Goal: Information Seeking & Learning: Learn about a topic

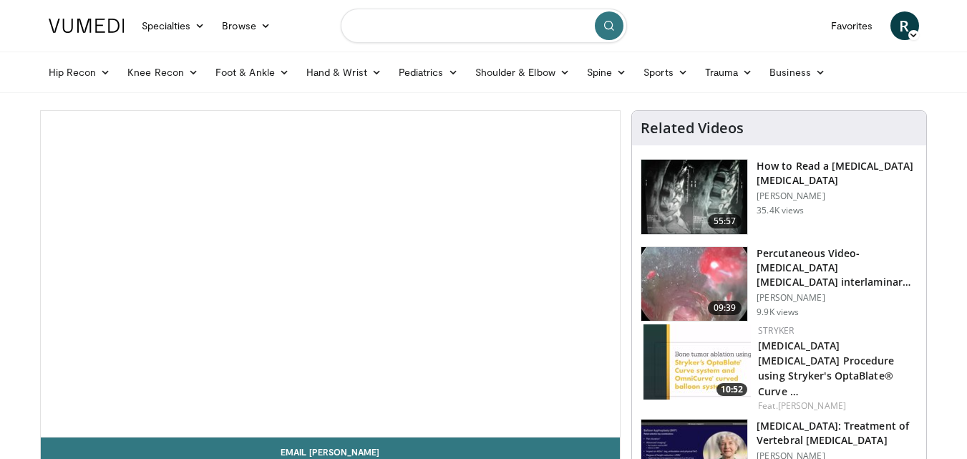
click at [395, 29] on input "Search topics, interventions" at bounding box center [484, 26] width 286 height 34
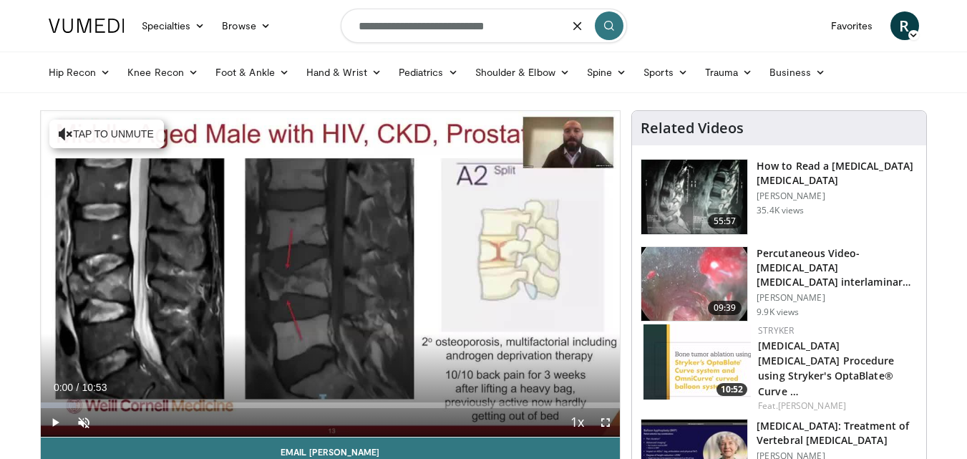
type input "**********"
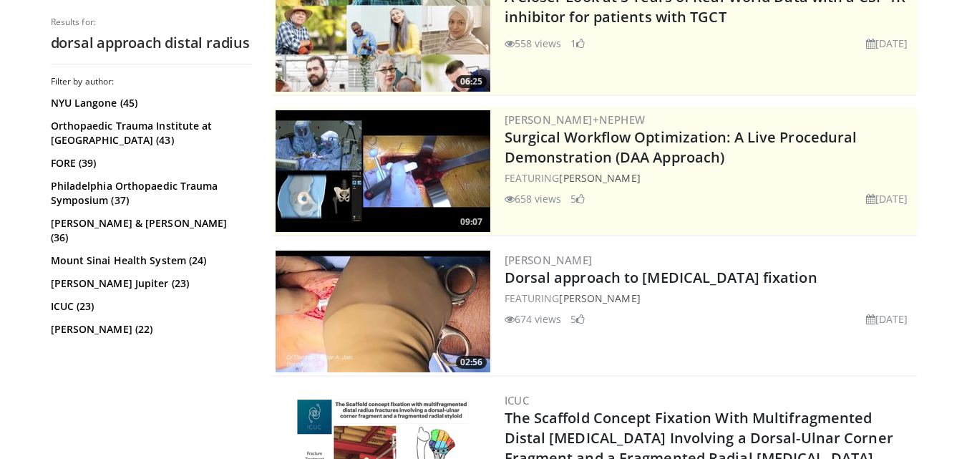
scroll to position [200, 0]
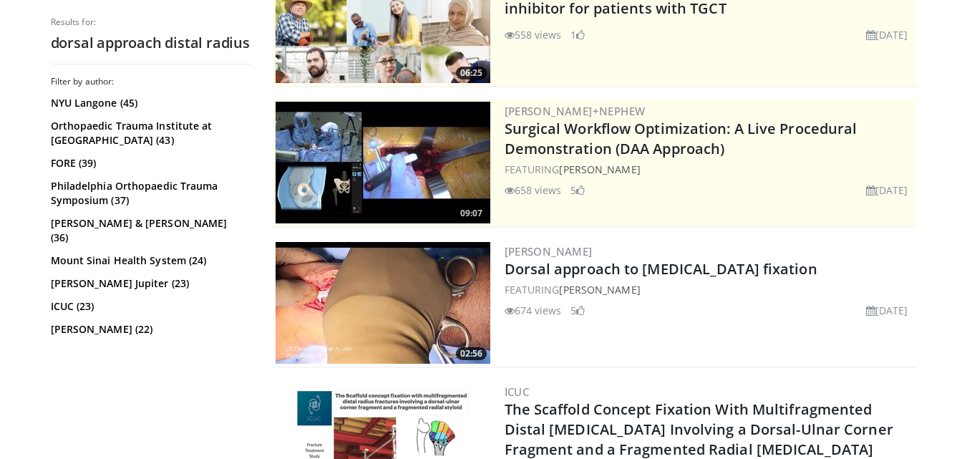
click at [460, 321] on img at bounding box center [382, 303] width 215 height 122
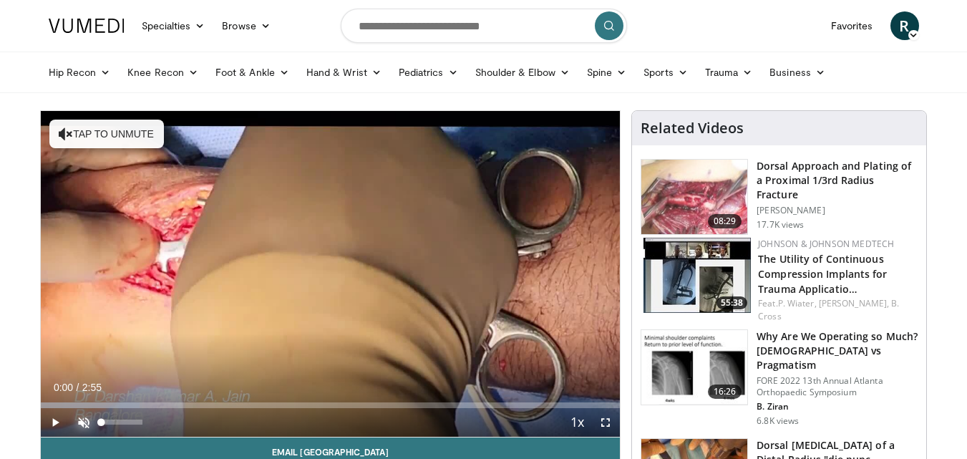
click at [93, 421] on span "Video Player" at bounding box center [83, 422] width 29 height 29
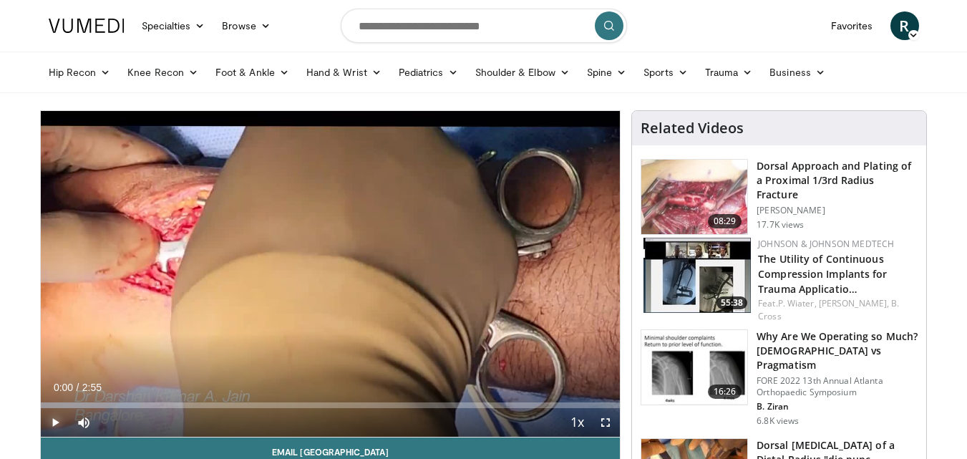
click at [49, 426] on span "Video Player" at bounding box center [55, 422] width 29 height 29
